Goal: Find specific page/section: Find specific page/section

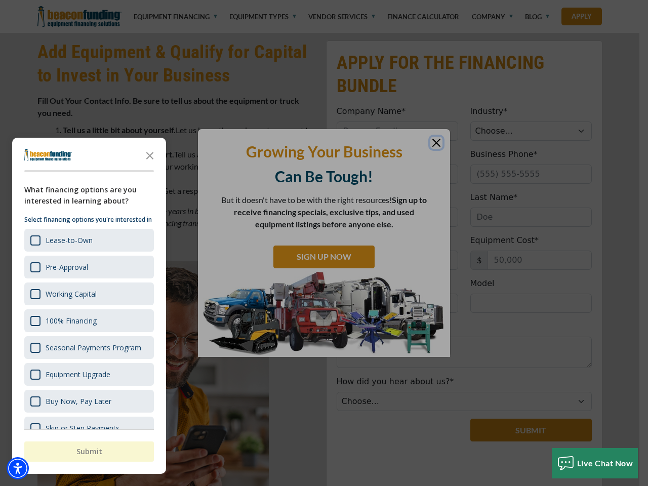
click at [324, 0] on div "button" at bounding box center [324, 243] width 648 height 486
click at [18, 469] on img "Accessibility Menu" at bounding box center [18, 468] width 22 height 22
